Goal: Task Accomplishment & Management: Use online tool/utility

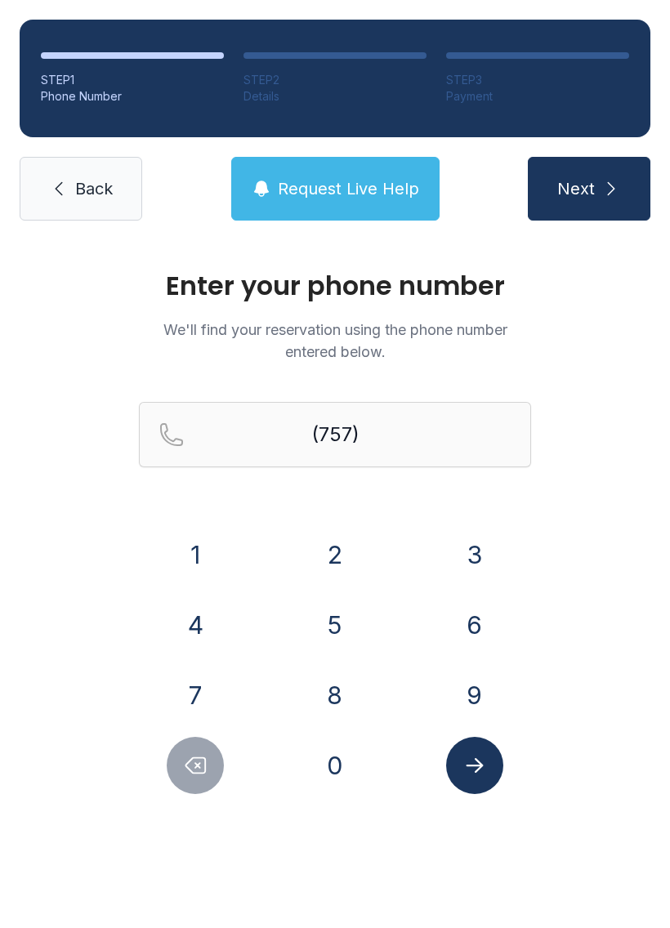
click at [483, 692] on button "9" at bounding box center [474, 695] width 57 height 57
click at [353, 640] on button "5" at bounding box center [334, 624] width 57 height 57
click at [333, 551] on button "2" at bounding box center [334, 554] width 57 height 57
click at [480, 683] on button "9" at bounding box center [474, 695] width 57 height 57
click at [205, 546] on button "1" at bounding box center [195, 554] width 57 height 57
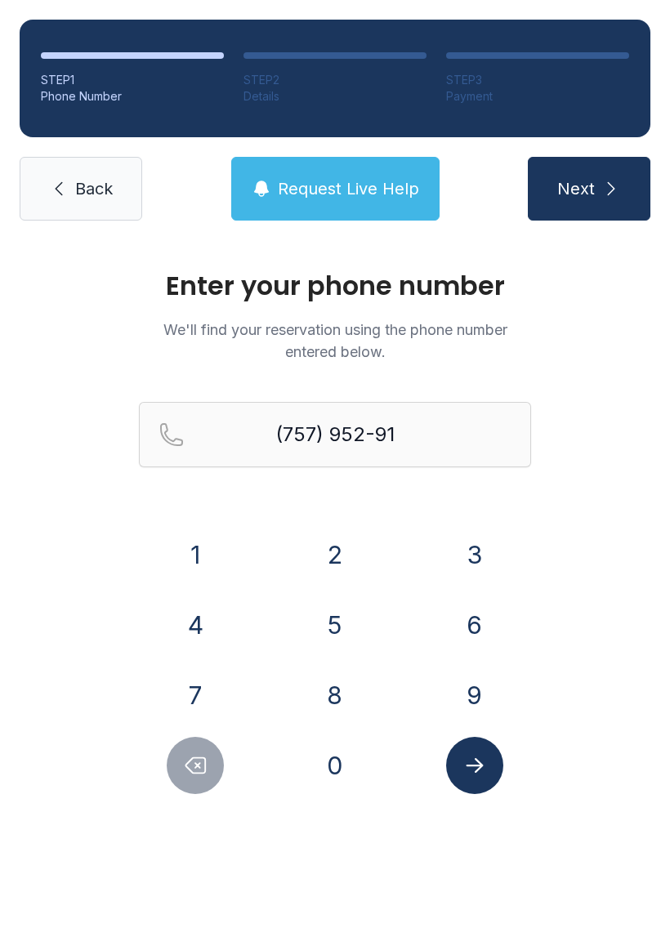
click at [207, 679] on button "7" at bounding box center [195, 695] width 57 height 57
click at [467, 711] on button "9" at bounding box center [474, 695] width 57 height 57
type input "[PHONE_NUMBER]"
click at [478, 783] on button "Submit lookup form" at bounding box center [474, 765] width 57 height 57
click at [337, 196] on span "Request Live Help" at bounding box center [348, 188] width 141 height 23
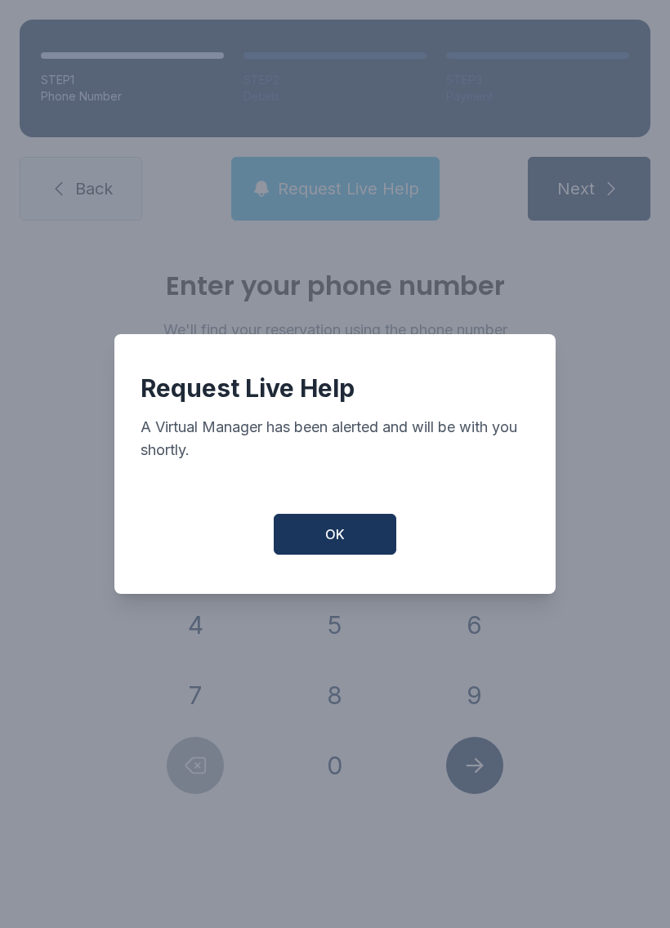
click at [349, 529] on button "OK" at bounding box center [335, 534] width 123 height 41
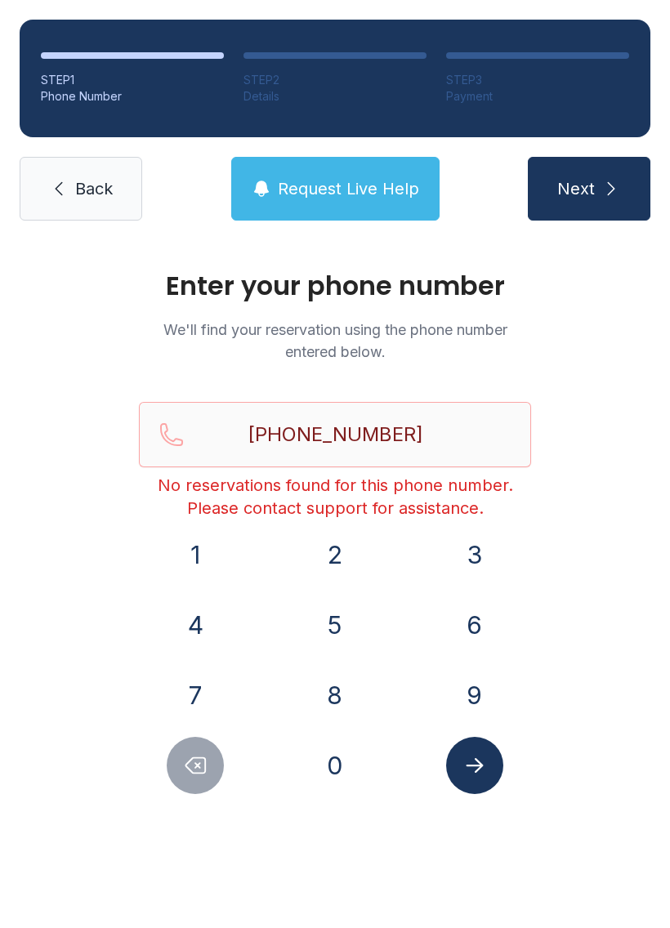
click at [491, 736] on div "1 2 3 4 5 6 7 8 9 0" at bounding box center [335, 660] width 392 height 268
click at [84, 157] on link "Back" at bounding box center [81, 189] width 123 height 64
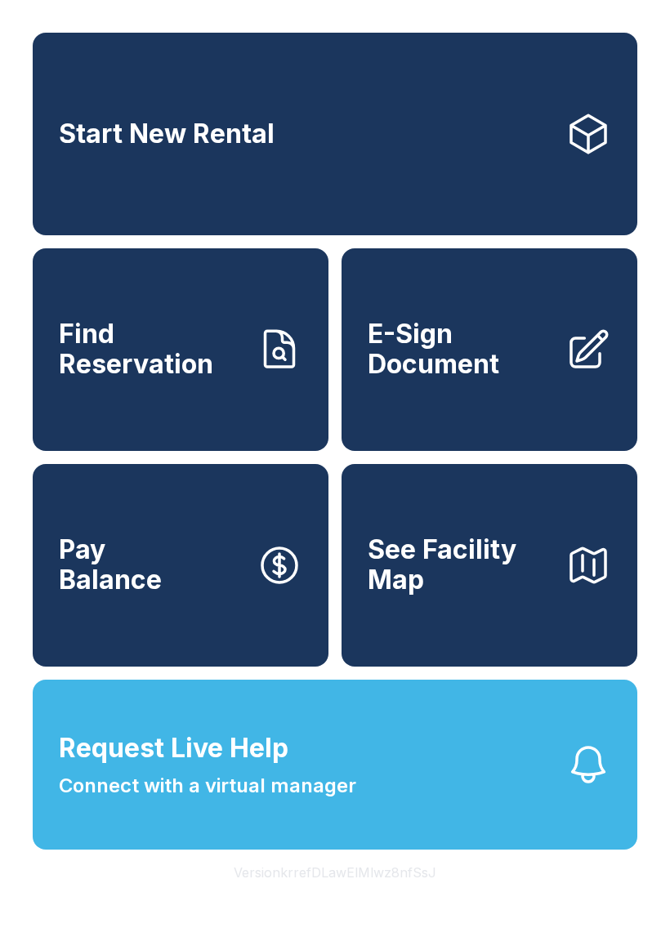
click at [404, 762] on button "Request Live Help Connect with a virtual manager" at bounding box center [335, 765] width 605 height 170
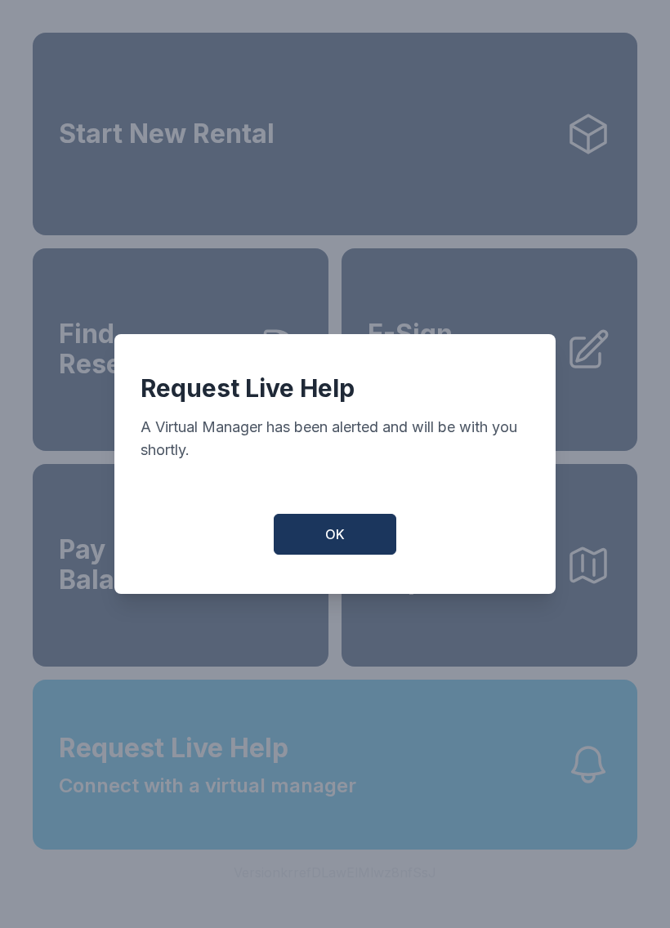
click at [346, 531] on button "OK" at bounding box center [335, 534] width 123 height 41
